Goal: Information Seeking & Learning: Learn about a topic

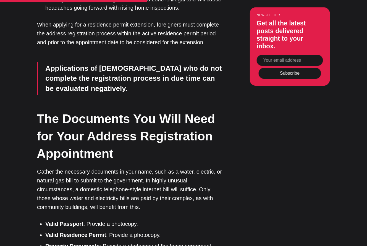
scroll to position [1105, 0]
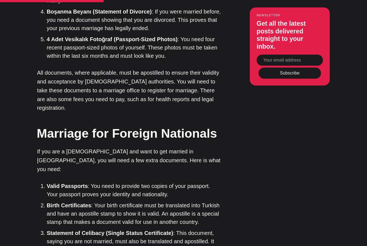
scroll to position [863, 0]
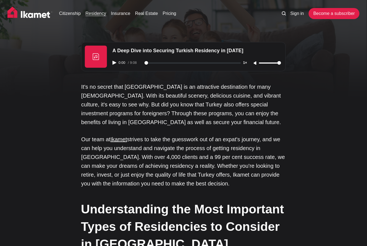
click at [164, 13] on link "Pricing" at bounding box center [170, 13] width 14 height 7
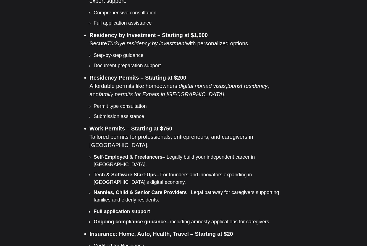
scroll to position [517, 0]
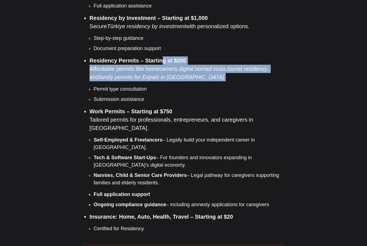
drag, startPoint x: 159, startPoint y: 39, endPoint x: 196, endPoint y: 57, distance: 40.7
click at [196, 57] on li "Residency Permits – Starting at $200 Affordable permits like homeowners, digita…" at bounding box center [187, 79] width 196 height 47
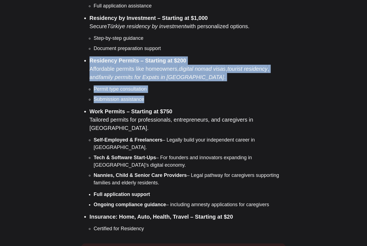
drag, startPoint x: 89, startPoint y: 39, endPoint x: 169, endPoint y: 76, distance: 88.5
click at [169, 76] on ul "Citizenship by Investment – Starting at $3,500 Achieve citizenship in [GEOGRAPH…" at bounding box center [185, 97] width 200 height 269
click at [169, 85] on ul "Permit type consultation Submission assistance" at bounding box center [187, 94] width 196 height 18
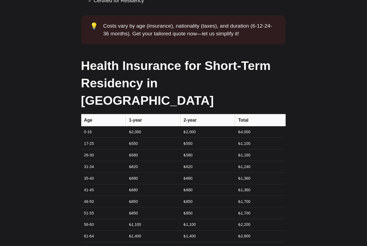
scroll to position [745, 0]
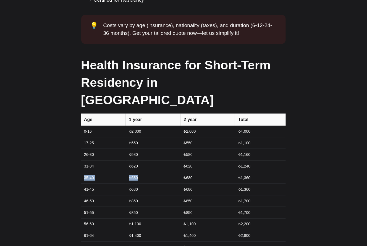
drag, startPoint x: 141, startPoint y: 126, endPoint x: 82, endPoint y: 126, distance: 58.8
click at [82, 172] on tr "35-40 ₺680 ₺680 ₺1,360" at bounding box center [183, 178] width 204 height 12
click at [82, 172] on td "35-40" at bounding box center [103, 178] width 44 height 12
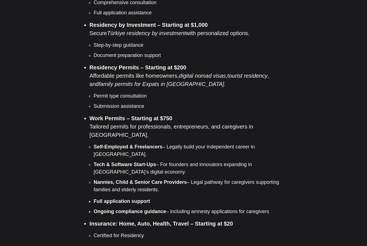
scroll to position [510, 0]
